Goal: Transaction & Acquisition: Subscribe to service/newsletter

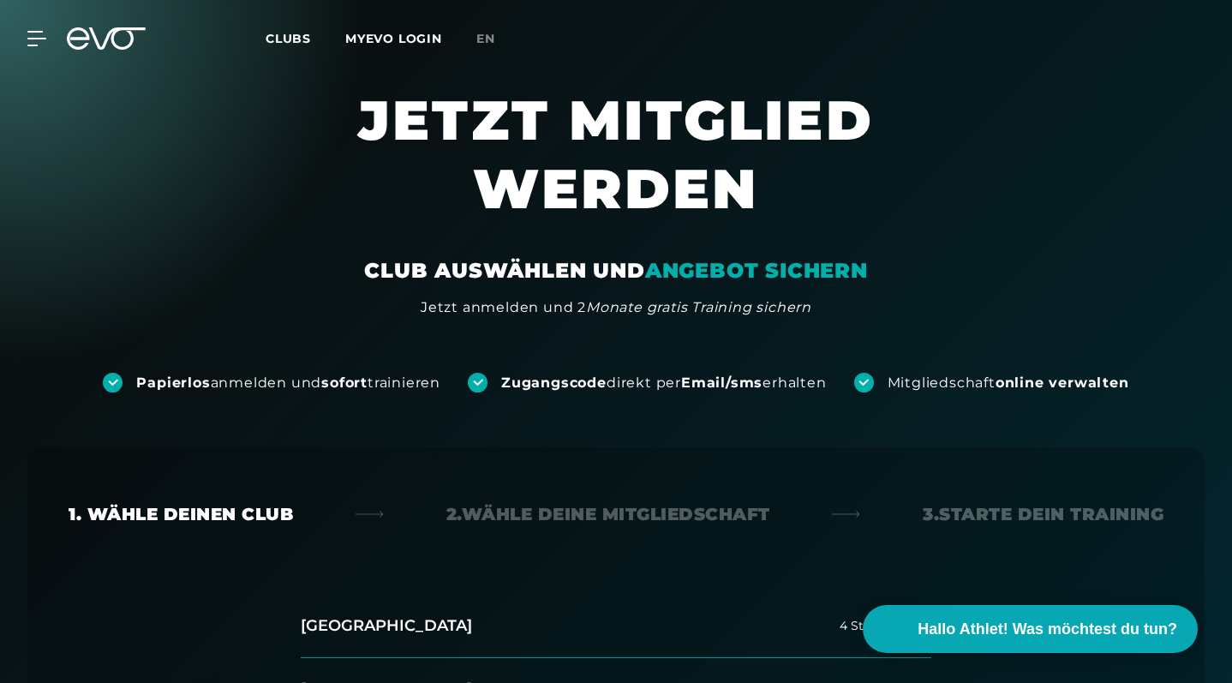
click at [1069, 92] on section "JETZT MITGLIED WERDEN CLUB AUSWÄHLEN UND ANGEBOT SICHERN Jetzt anmelden und 2 M…" at bounding box center [616, 202] width 1232 height 232
click at [391, 41] on link "MYEVO LOGIN" at bounding box center [393, 38] width 97 height 15
click at [25, 40] on div at bounding box center [26, 38] width 51 height 15
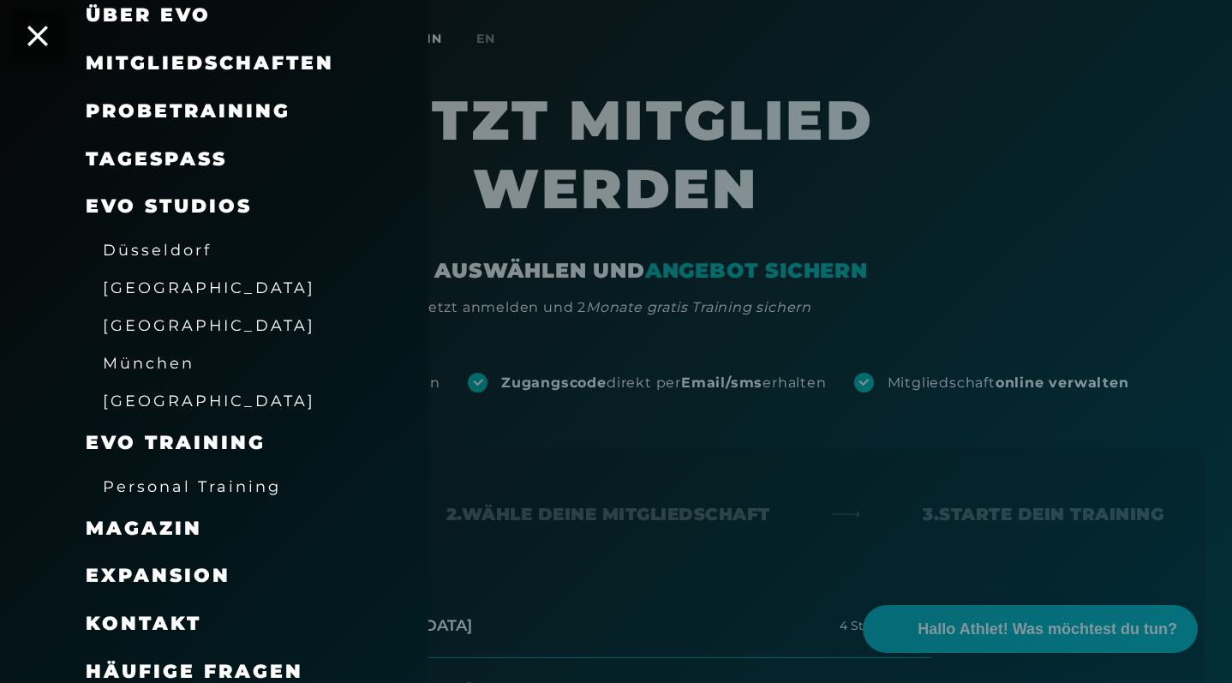
click at [546, 43] on div at bounding box center [616, 341] width 1232 height 683
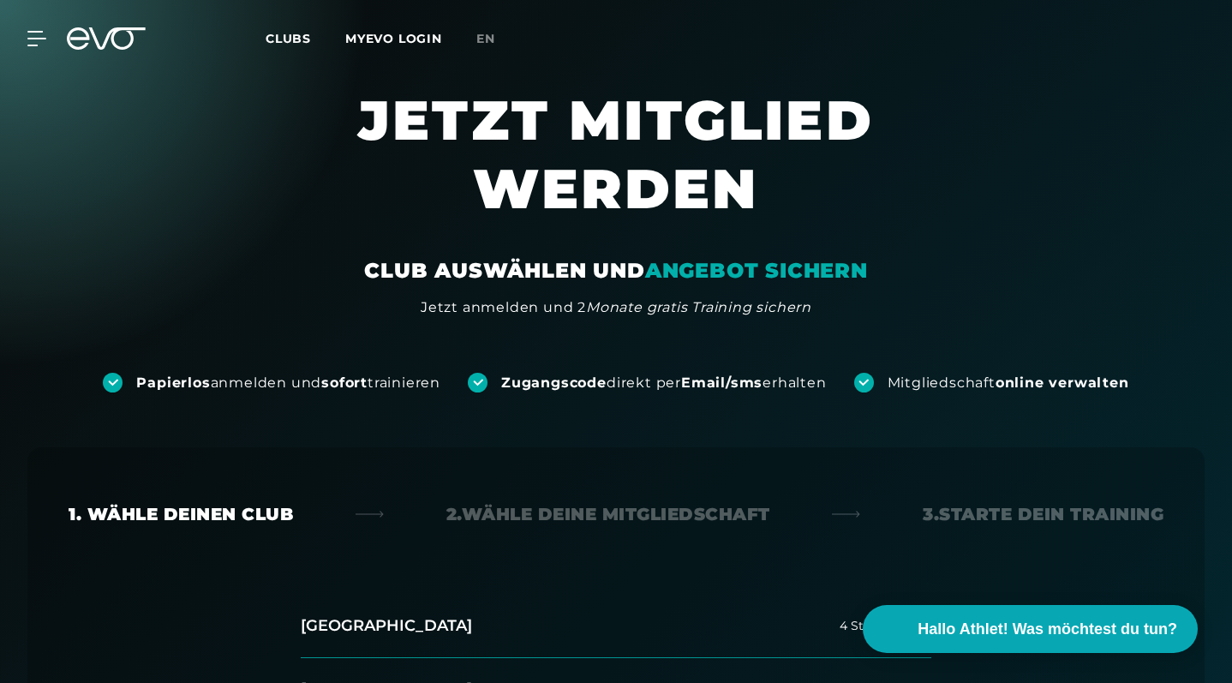
click at [371, 36] on link "MYEVO LOGIN" at bounding box center [393, 38] width 97 height 15
click at [110, 13] on div "MyEVO Login Über EVO Mitgliedschaften Probetraining TAGESPASS EVO Studios [GEOG…" at bounding box center [616, 38] width 1232 height 77
click at [110, 50] on div "MyEVO Login Über EVO Mitgliedschaften Probetraining TAGESPASS EVO Studios [GEOG…" at bounding box center [615, 39] width 1225 height 50
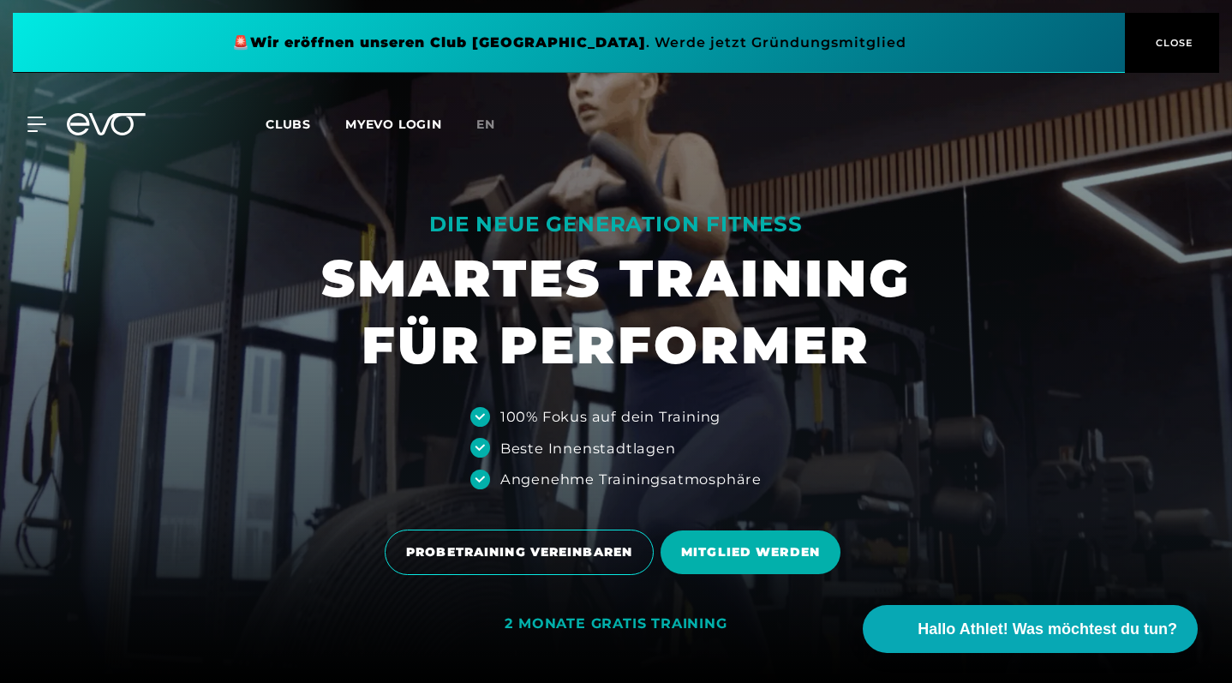
scroll to position [19, 0]
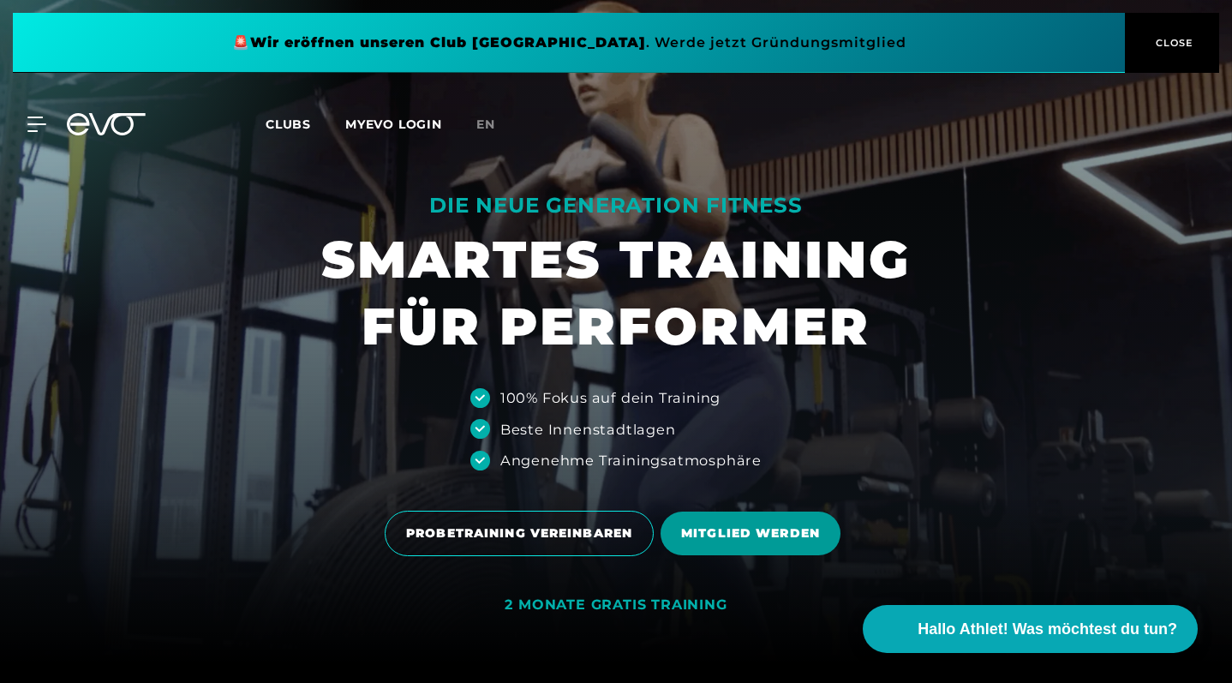
click at [762, 542] on span "MITGLIED WERDEN" at bounding box center [750, 533] width 139 height 18
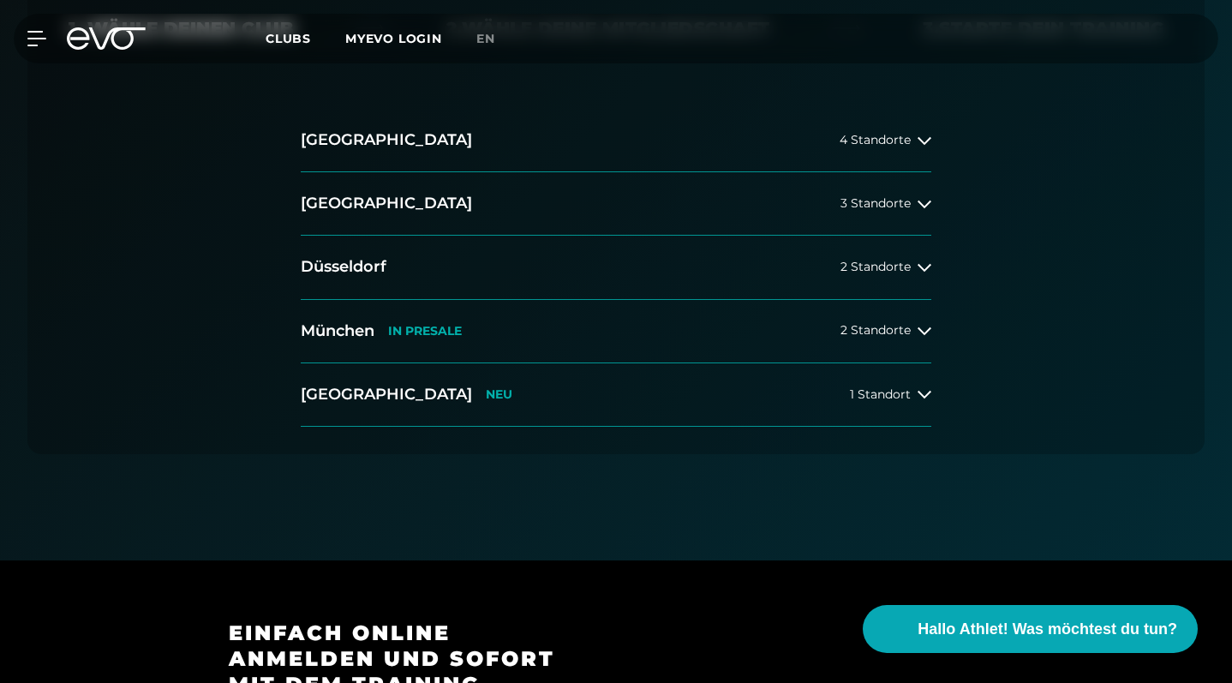
scroll to position [474, 0]
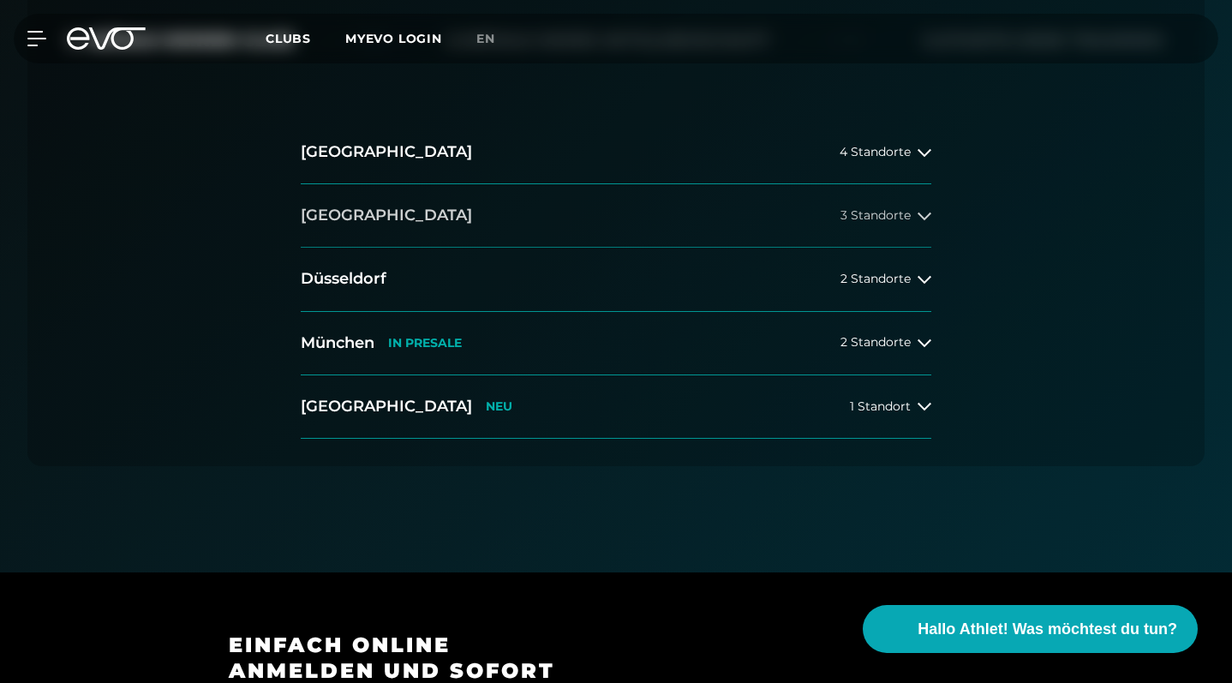
click at [387, 220] on button "Berlin 3 Standorte" at bounding box center [616, 215] width 630 height 63
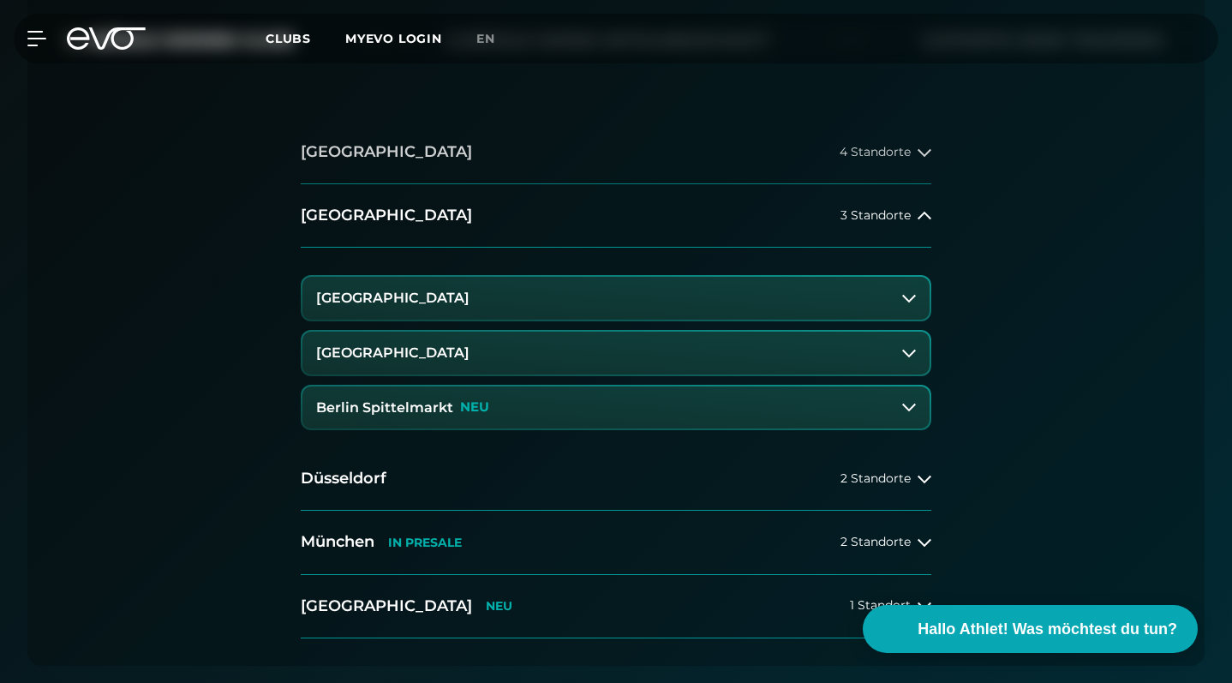
click at [354, 152] on h2 "[GEOGRAPHIC_DATA]" at bounding box center [386, 151] width 171 height 21
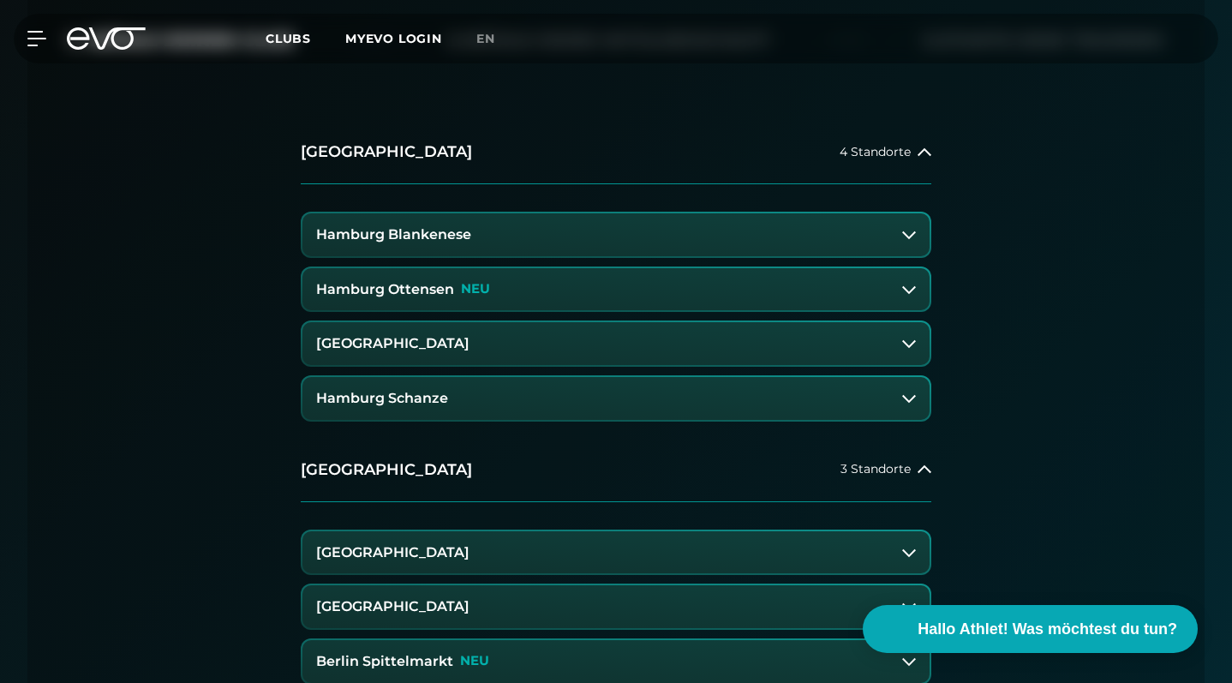
click at [354, 236] on h3 "Hamburg Blankenese" at bounding box center [393, 234] width 155 height 15
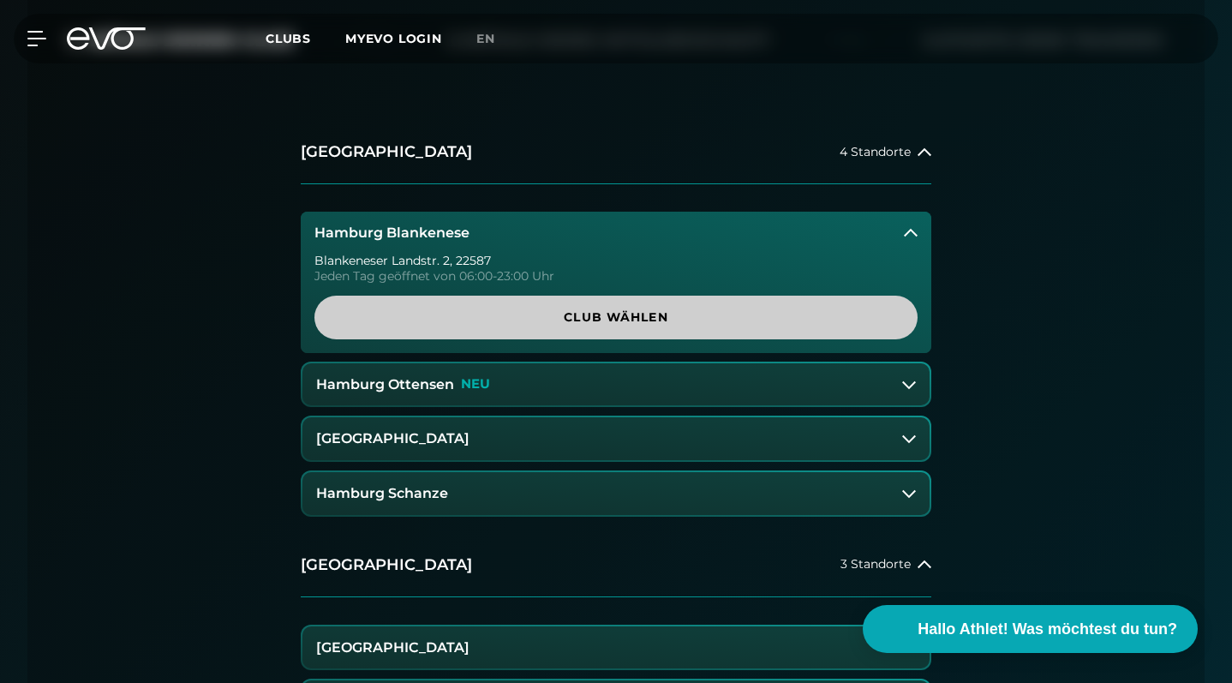
click at [424, 329] on span "Club wählen" at bounding box center [615, 317] width 603 height 44
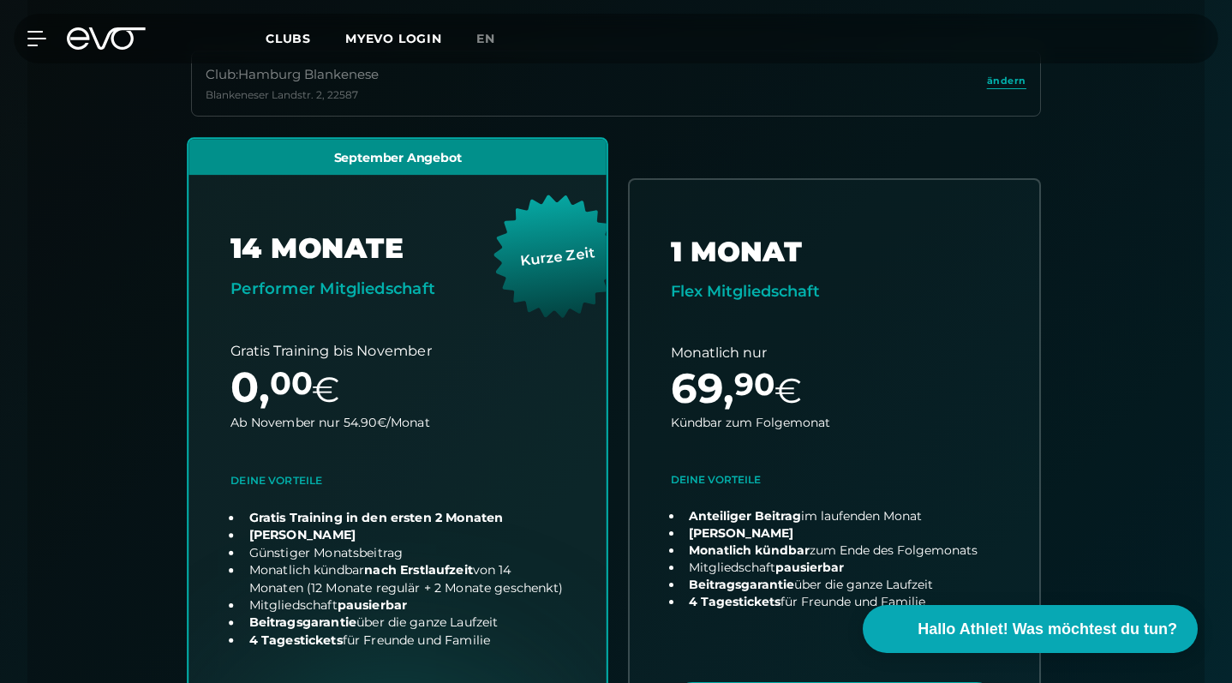
scroll to position [909, 0]
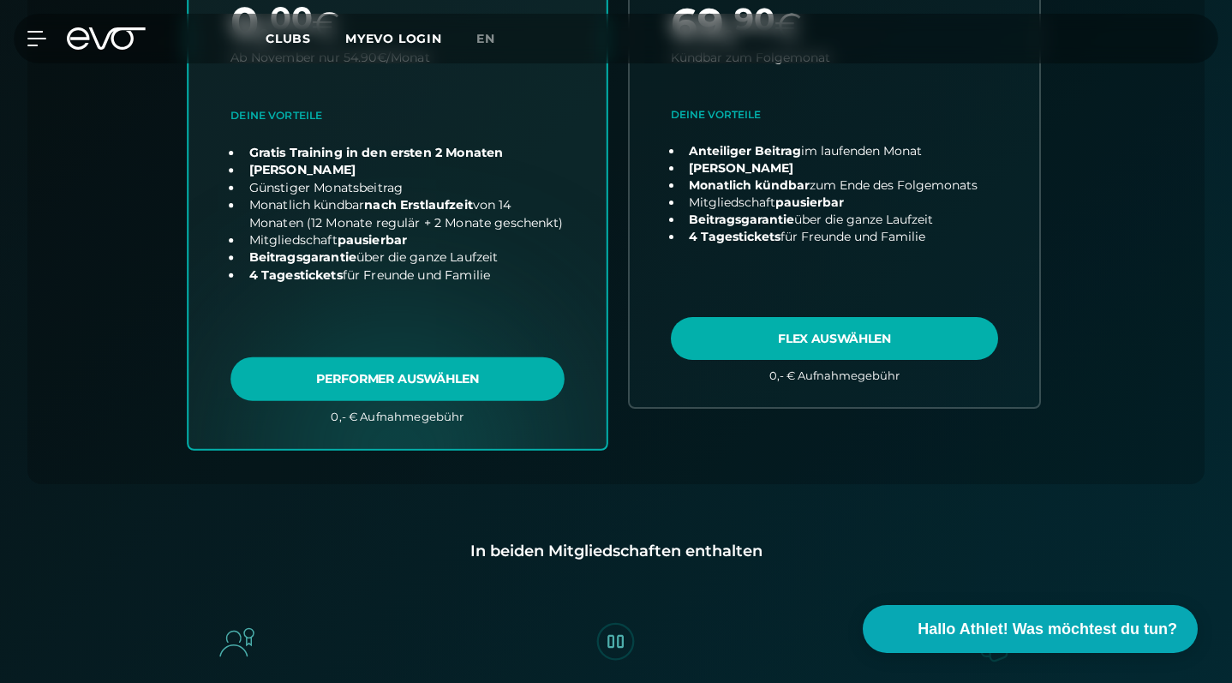
click at [391, 394] on link "choose plan" at bounding box center [397, 111] width 418 height 674
